Goal: Transaction & Acquisition: Book appointment/travel/reservation

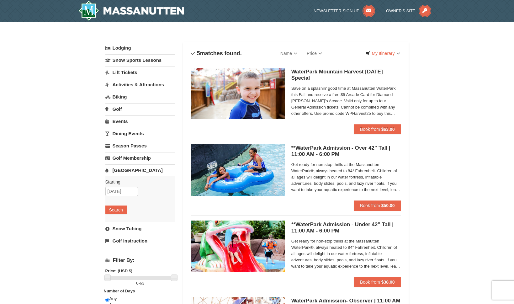
click at [123, 174] on link "[GEOGRAPHIC_DATA]" at bounding box center [140, 170] width 70 height 12
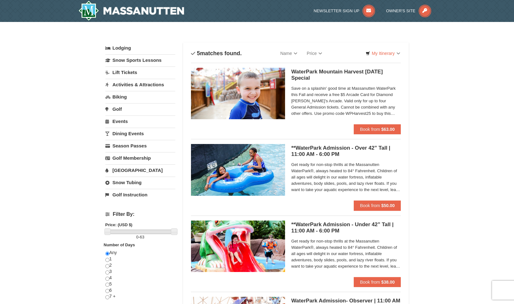
click at [124, 169] on link "[GEOGRAPHIC_DATA]" at bounding box center [140, 170] width 70 height 12
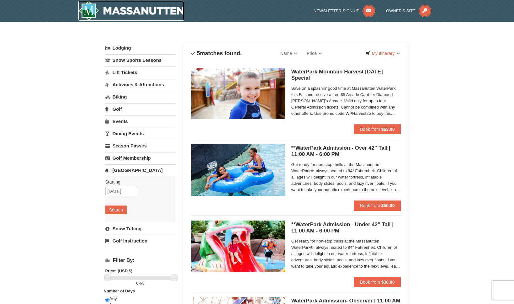
click at [137, 11] on img at bounding box center [131, 11] width 106 height 20
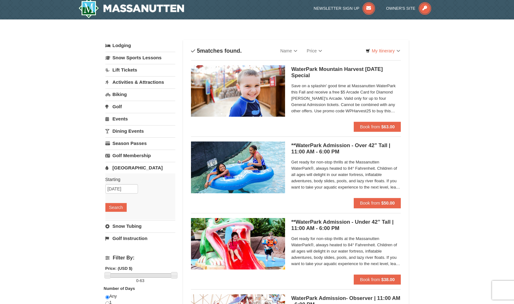
scroll to position [2, 0]
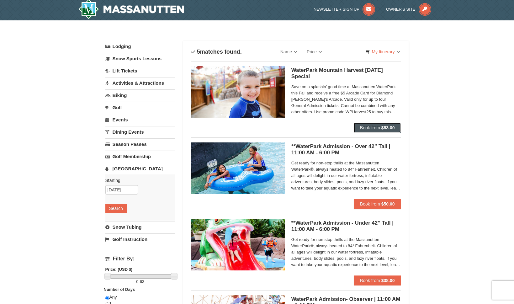
click at [374, 127] on span "Book from" at bounding box center [370, 127] width 20 height 5
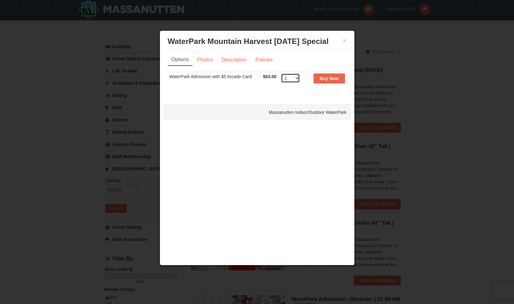
click at [297, 79] on select "1 2 3 4 5 6 7 8 9 10 11 12 13 14 15 16 17 18 19 20 21 22" at bounding box center [290, 77] width 19 height 9
select select "4"
click at [281, 73] on select "1 2 3 4 5 6 7 8 9 10 11 12 13 14 15 16 17 18 19 20 21 22" at bounding box center [290, 77] width 19 height 9
click at [326, 78] on strong "Buy Now" at bounding box center [329, 78] width 19 height 5
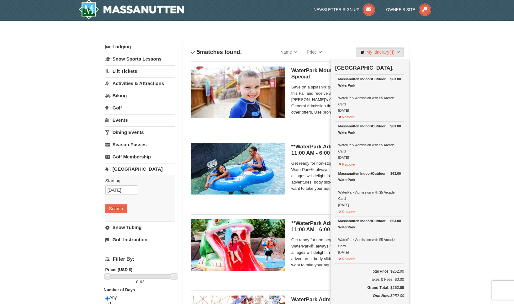
scroll to position [2, 0]
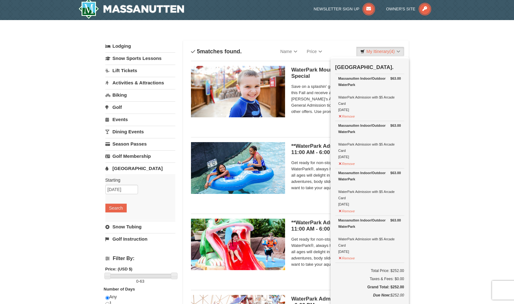
click at [450, 106] on div "× Categories List Filter My Itinerary (4) Check Out Now Water Park Pass. $63.00…" at bounding box center [257, 240] width 514 height 440
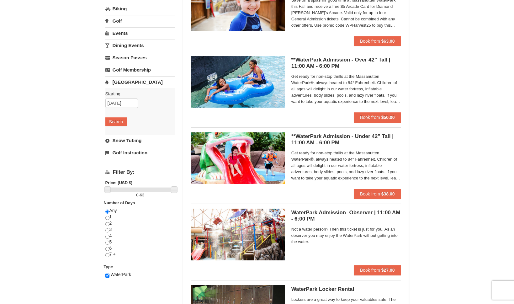
scroll to position [0, 0]
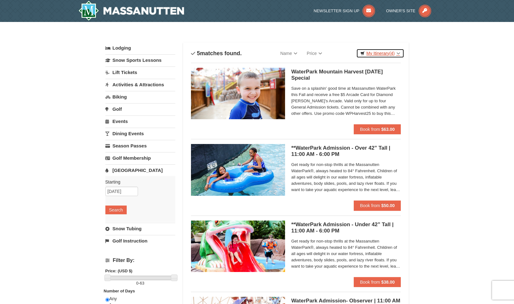
click at [380, 52] on link "My Itinerary (4)" at bounding box center [380, 53] width 48 height 9
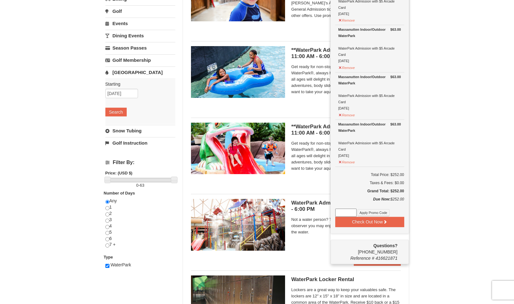
scroll to position [105, 0]
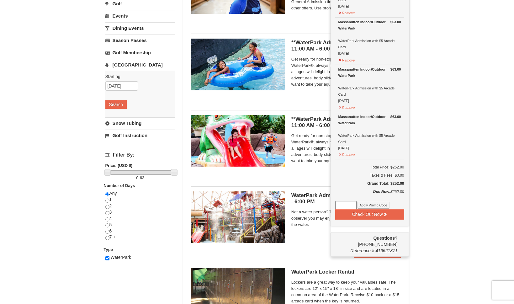
click at [346, 206] on input at bounding box center [345, 205] width 21 height 8
paste input "WPHarvest25"
type input "WPHarvest25"
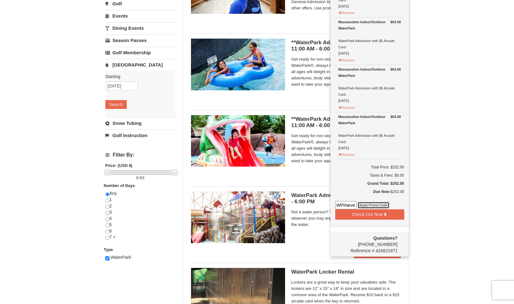
click at [368, 203] on button "Apply Promo Code" at bounding box center [373, 205] width 32 height 7
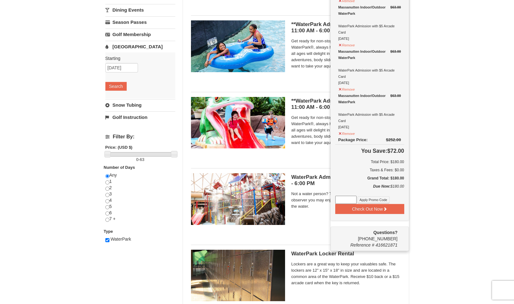
scroll to position [124, 0]
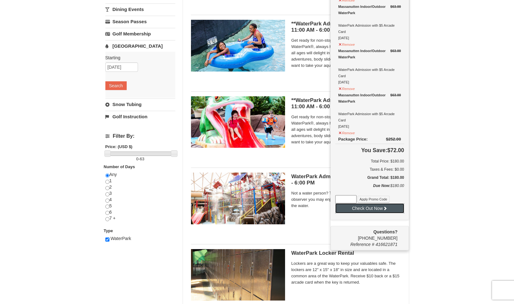
click at [372, 209] on button "Check Out Now" at bounding box center [369, 208] width 69 height 10
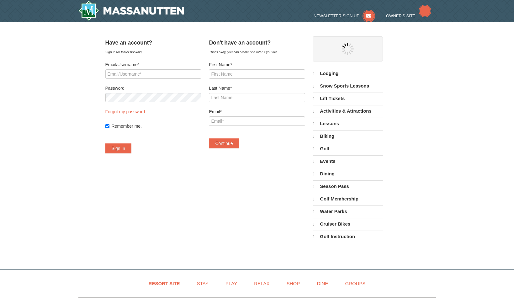
select select "10"
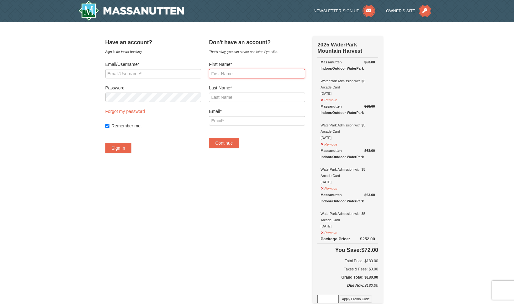
click at [237, 76] on input "First Name*" at bounding box center [257, 73] width 96 height 9
type input "Jeremy"
type input "Ravussin"
type input "jravus1@gmail.com"
click at [226, 212] on div "Have an account? Sign in for faster booking. Email/Username* Password Forgot my…" at bounding box center [256, 267] width 303 height 462
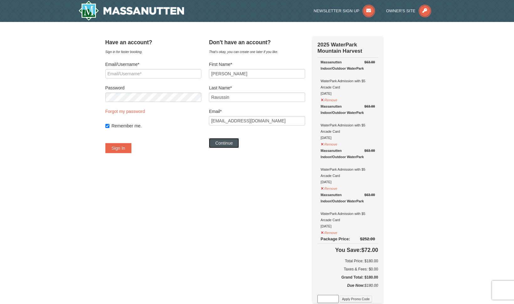
click at [235, 145] on button "Continue" at bounding box center [224, 143] width 30 height 10
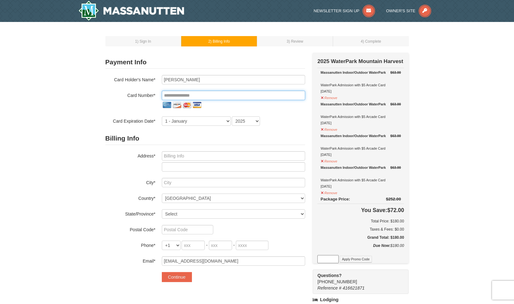
click at [180, 95] on input "tel" at bounding box center [233, 95] width 143 height 9
click at [215, 97] on input "tel" at bounding box center [233, 95] width 143 height 9
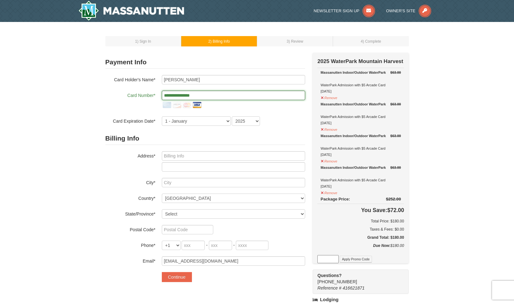
type input "**********"
click at [213, 122] on select "1 - January 2 - February 3 - March 4 - April 5 - May 6 - June 7 - July 8 - Augu…" at bounding box center [196, 120] width 69 height 9
select select "11"
click at [162, 116] on select "1 - January 2 - February 3 - March 4 - April 5 - May 6 - June 7 - July 8 - Augu…" at bounding box center [196, 120] width 69 height 9
click at [249, 122] on select "2025 2026 2027 2028 2029 2030 2031 2032 2033 2034" at bounding box center [246, 120] width 28 height 9
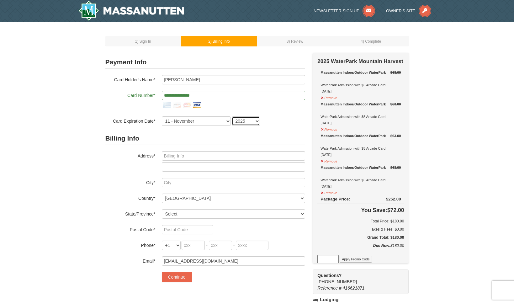
select select "2027"
click at [232, 116] on select "2025 2026 2027 2028 2029 2030 2031 2032 2033 2034" at bounding box center [246, 120] width 28 height 9
click at [201, 158] on input "text" at bounding box center [233, 155] width 143 height 9
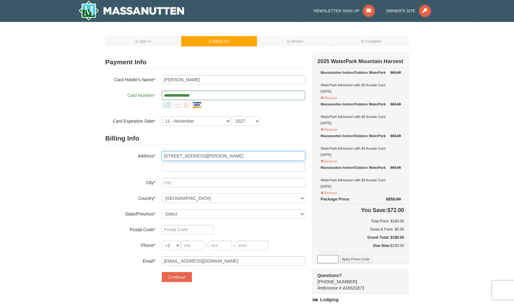
type input "14309 Southwell Terr"
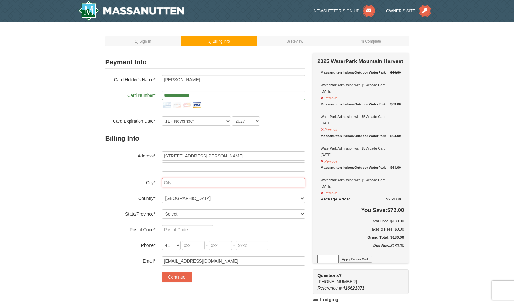
click at [174, 182] on input "text" at bounding box center [233, 182] width 143 height 9
type input "Midlothian"
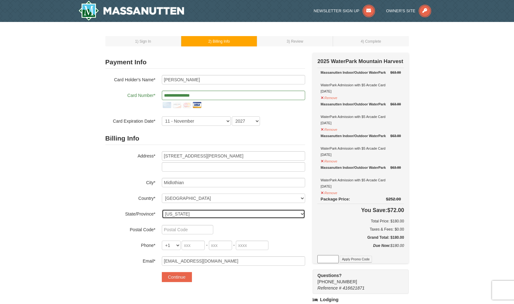
select select "VA"
click at [162, 209] on select "Select Alabama Alaska American Samoa Arizona Arkansas California Colorado Conne…" at bounding box center [233, 213] width 143 height 9
click at [184, 230] on input "text" at bounding box center [187, 229] width 51 height 9
type input "23113"
click at [192, 245] on input "tel" at bounding box center [193, 244] width 23 height 9
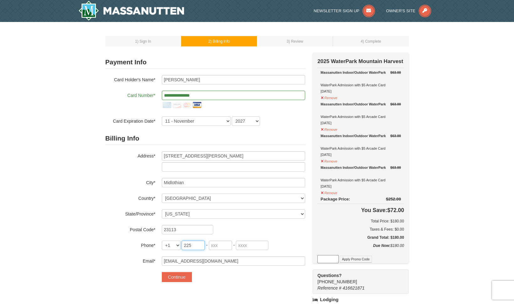
type input "225"
click at [224, 245] on input "tel" at bounding box center [220, 244] width 23 height 9
type input "955"
click at [249, 244] on input "tel" at bounding box center [252, 244] width 33 height 9
type input "4030"
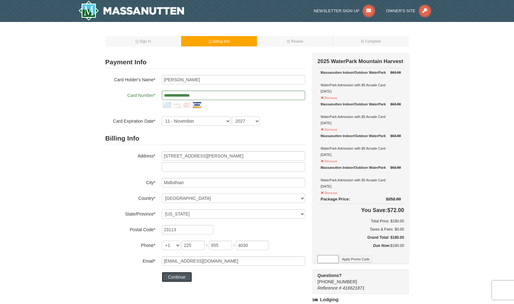
click at [177, 277] on button "Continue" at bounding box center [177, 277] width 30 height 10
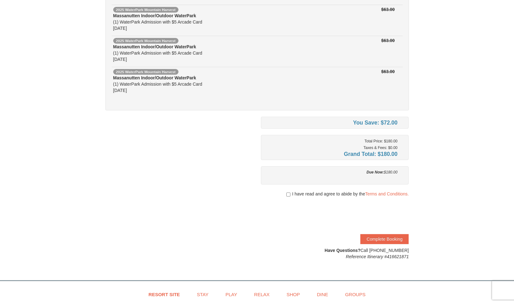
scroll to position [98, 0]
click at [286, 194] on input "checkbox" at bounding box center [288, 193] width 4 height 5
checkbox input "true"
click at [386, 237] on button "Complete Booking" at bounding box center [384, 238] width 48 height 10
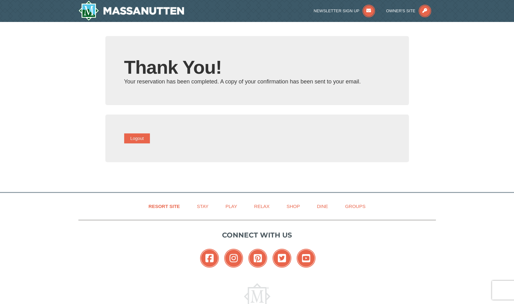
type input "[EMAIL_ADDRESS][DOMAIN_NAME]"
